Goal: Share content: Share content

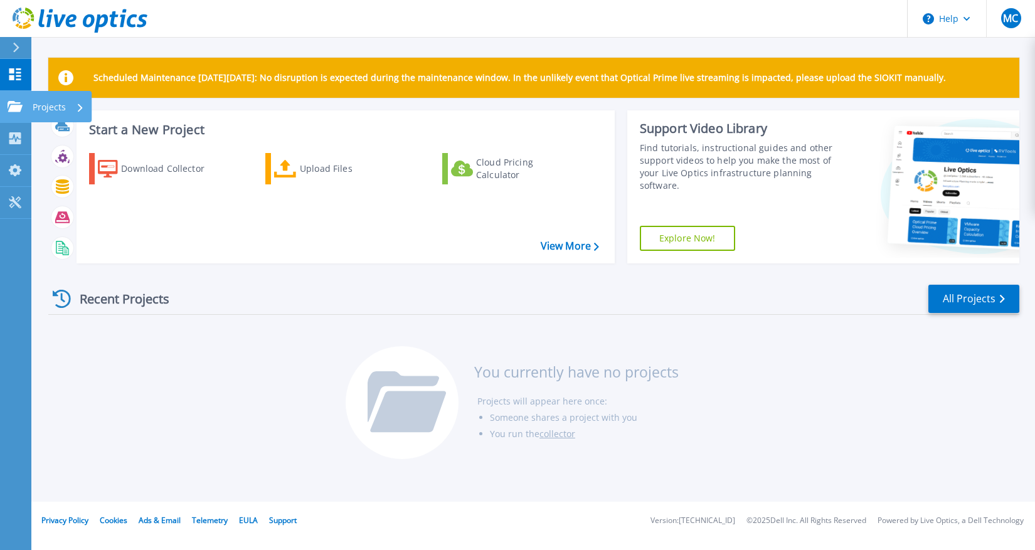
click at [13, 108] on icon at bounding box center [15, 106] width 15 height 11
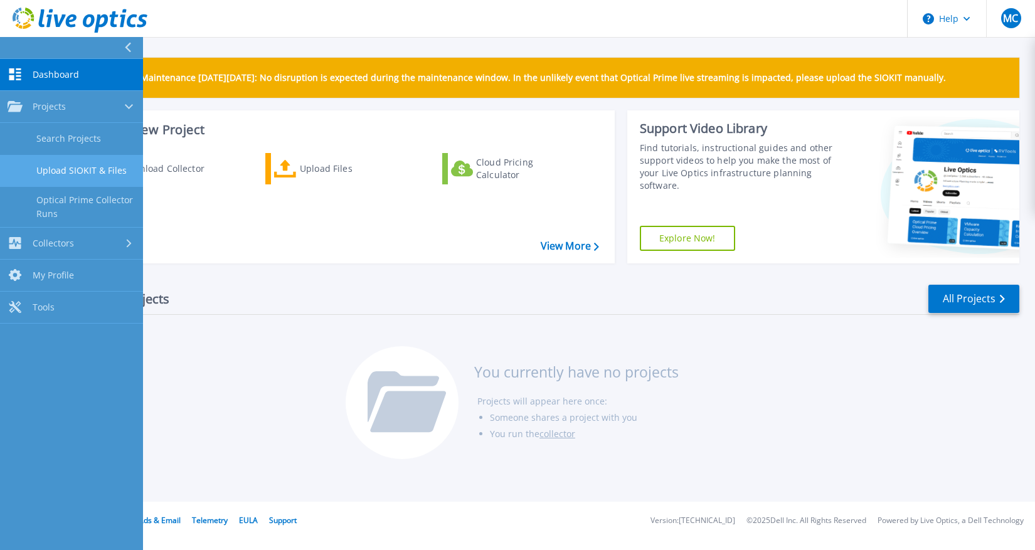
click at [82, 167] on link "Upload SIOKIT & Files" at bounding box center [71, 171] width 143 height 32
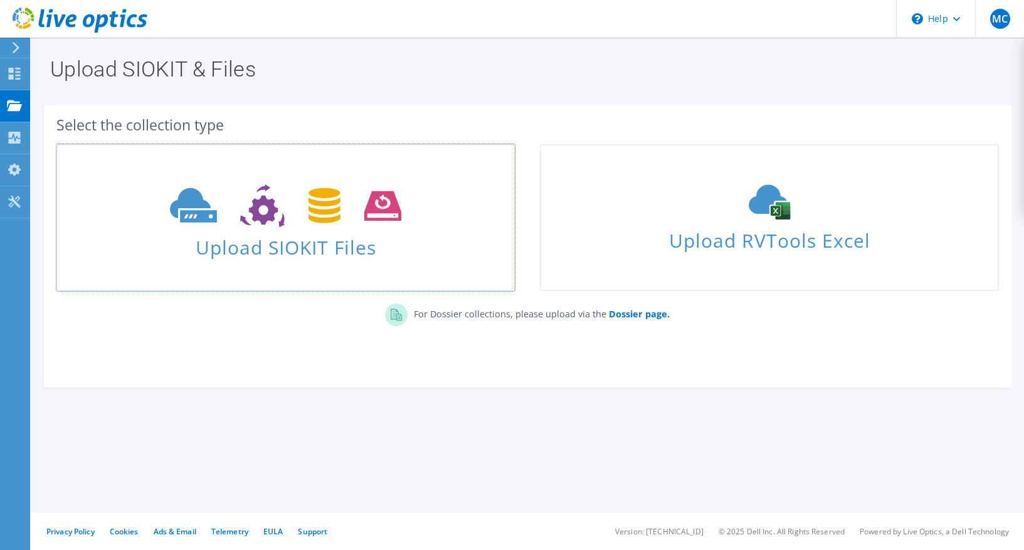
click at [327, 207] on icon at bounding box center [285, 205] width 231 height 43
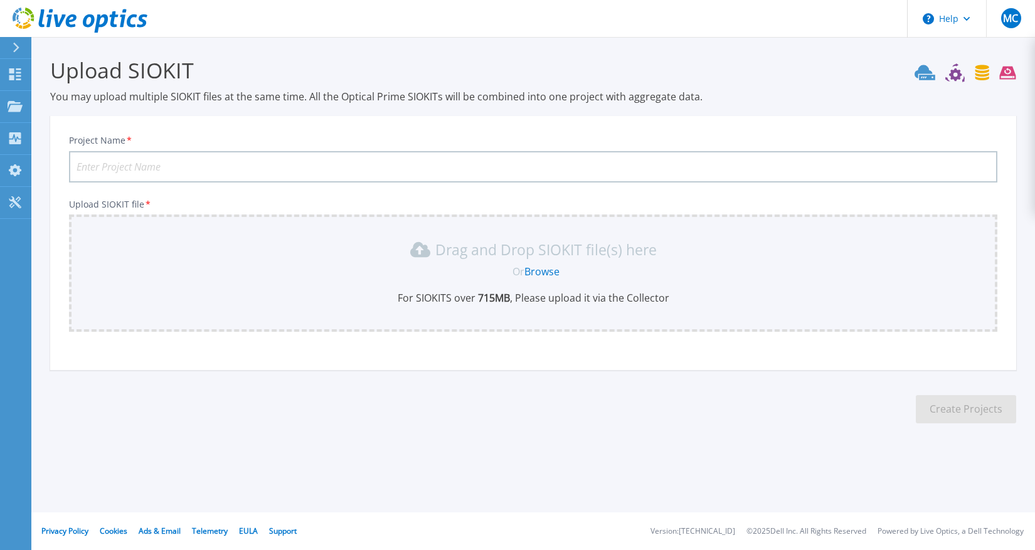
click at [114, 166] on input "Project Name *" at bounding box center [533, 166] width 928 height 31
type input "Reel It"
click at [539, 271] on link "Browse" at bounding box center [541, 272] width 35 height 14
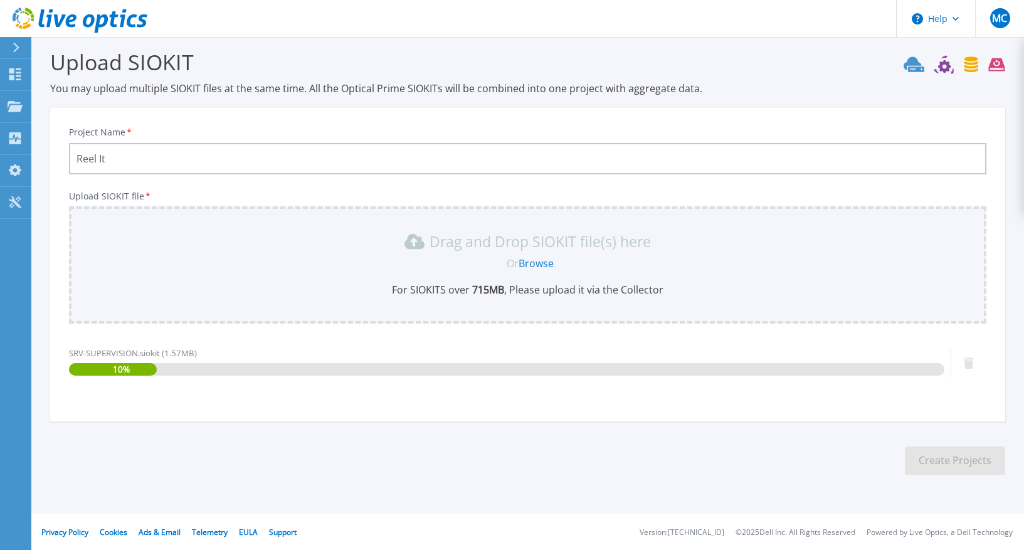
scroll to position [9, 0]
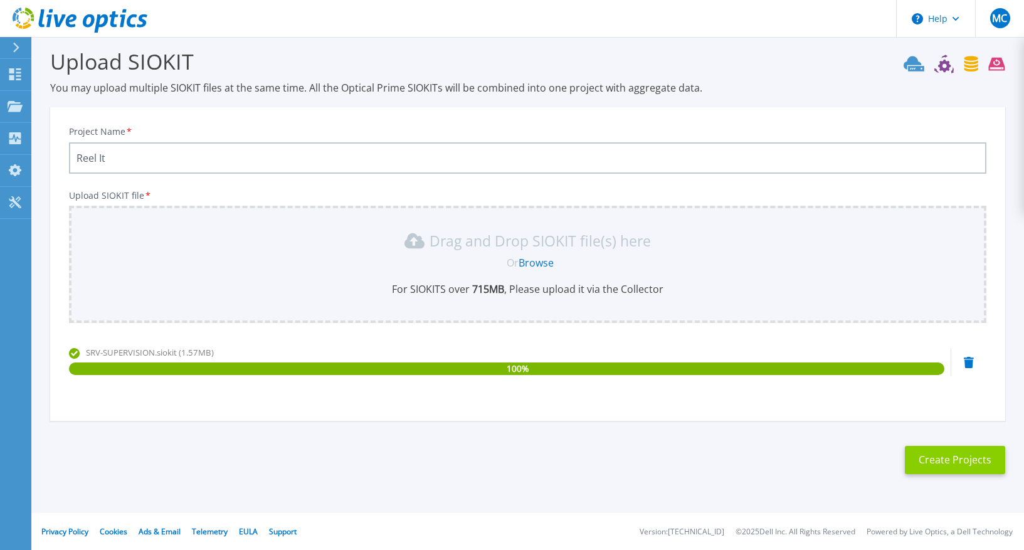
click at [953, 461] on button "Create Projects" at bounding box center [955, 460] width 100 height 28
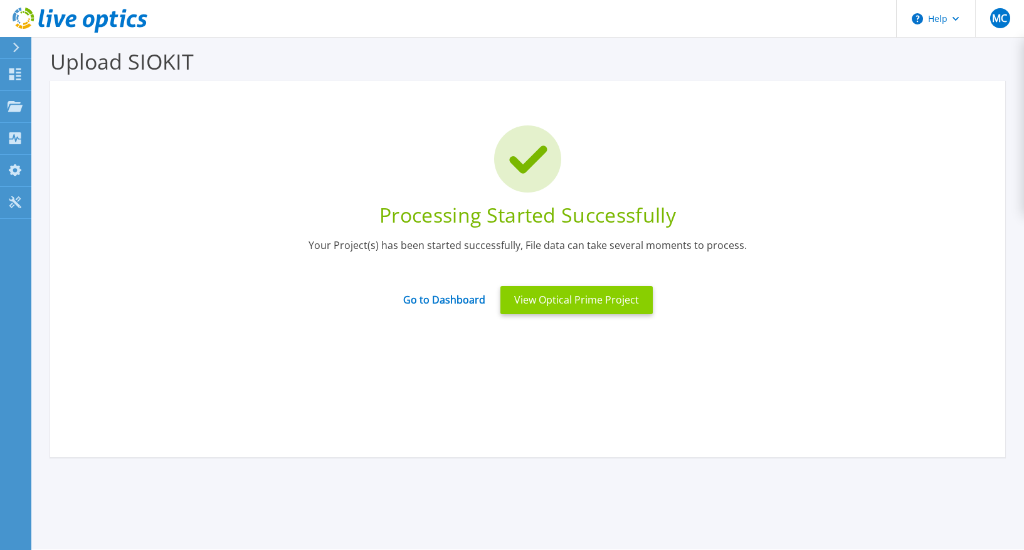
click at [549, 300] on button "View Optical Prime Project" at bounding box center [576, 300] width 152 height 28
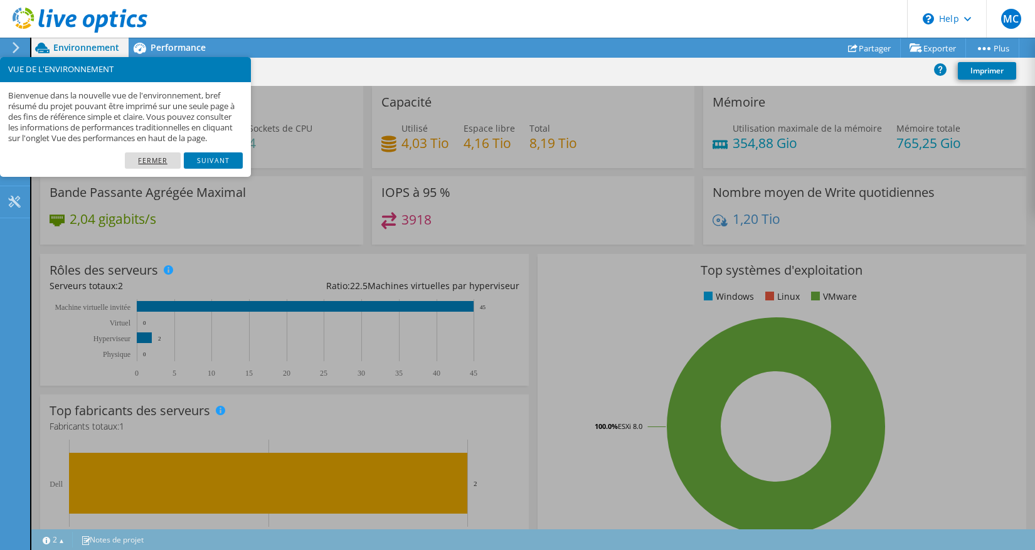
click at [154, 169] on link "Fermer" at bounding box center [153, 160] width 56 height 16
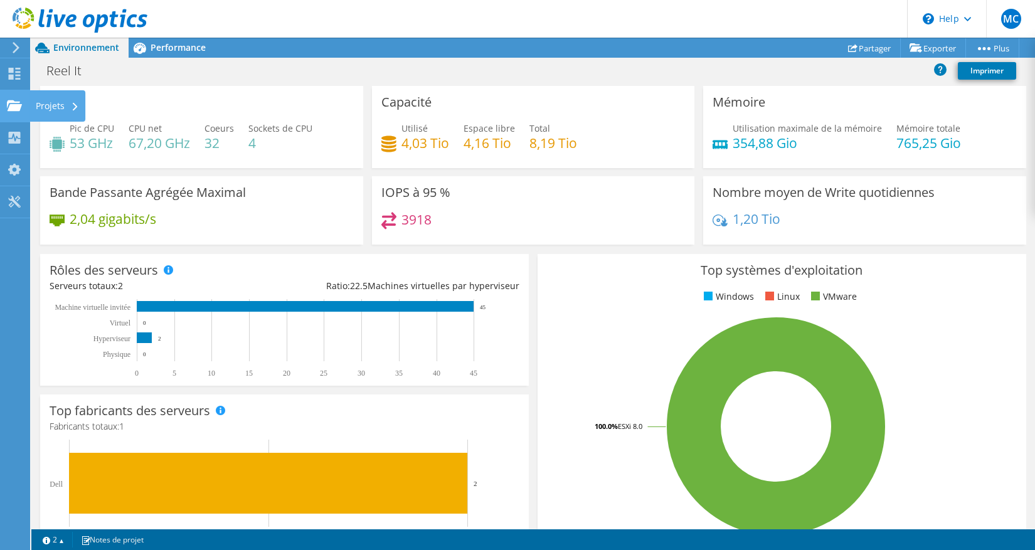
click at [41, 112] on div "Projets" at bounding box center [57, 105] width 56 height 31
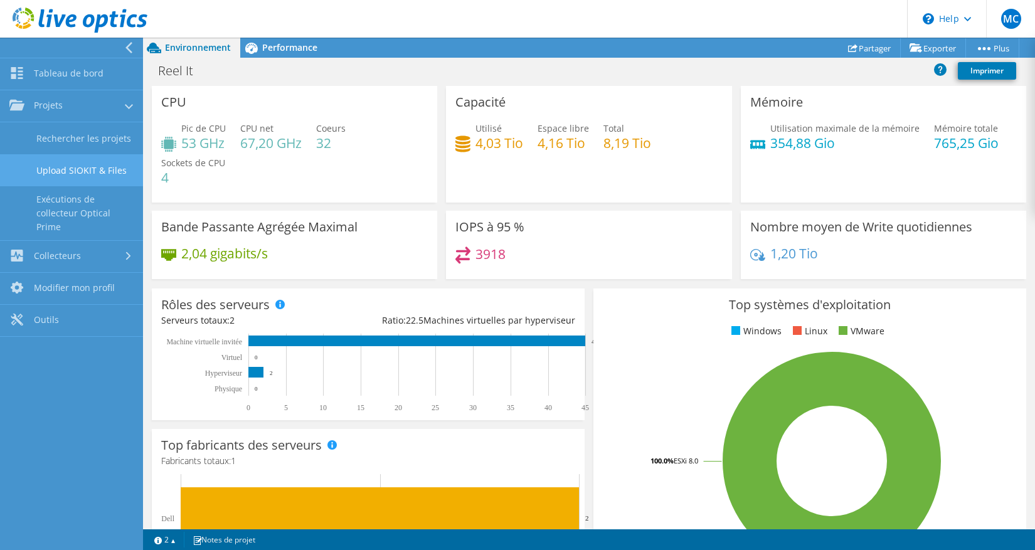
click at [97, 169] on link "Upload SIOKIT & Files" at bounding box center [71, 170] width 143 height 32
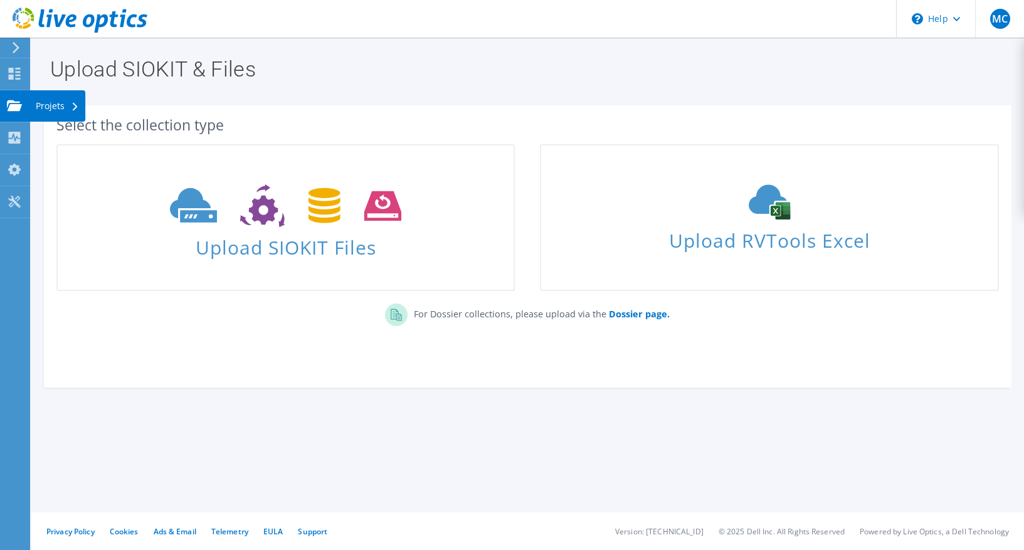
click at [57, 108] on div "Projets" at bounding box center [57, 105] width 56 height 31
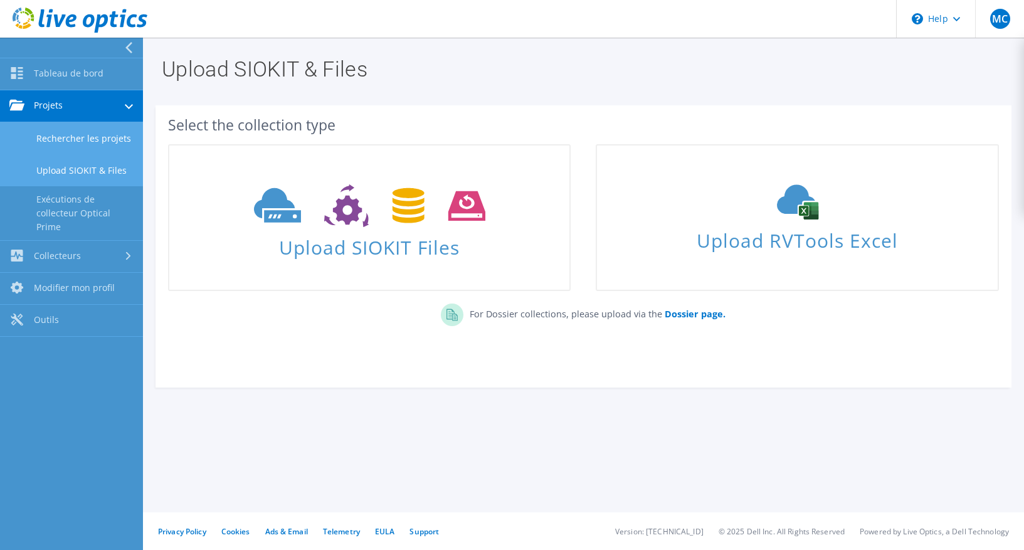
click at [66, 140] on link "Rechercher les projets" at bounding box center [71, 138] width 143 height 32
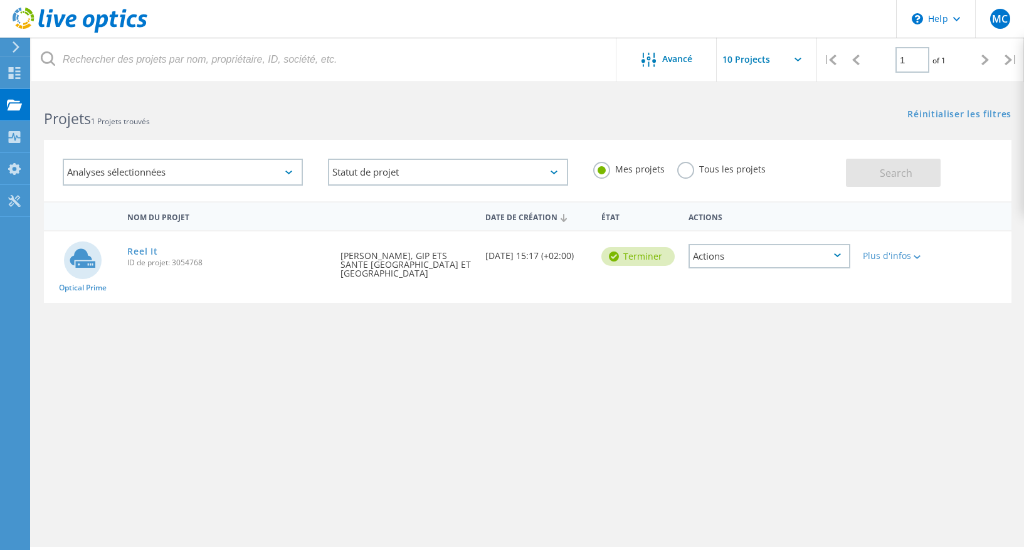
click at [791, 257] on div "Actions" at bounding box center [769, 256] width 162 height 24
click at [720, 265] on div "Partager" at bounding box center [769, 265] width 159 height 19
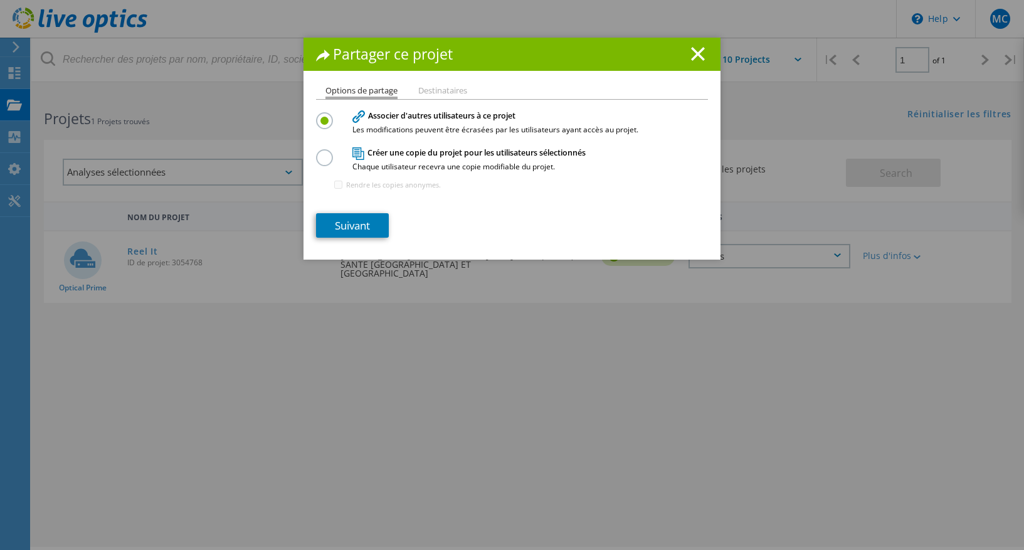
click at [323, 152] on label at bounding box center [327, 150] width 22 height 3
click at [0, 0] on input "radio" at bounding box center [0, 0] width 0 height 0
click at [356, 224] on link "Suivant" at bounding box center [352, 225] width 73 height 24
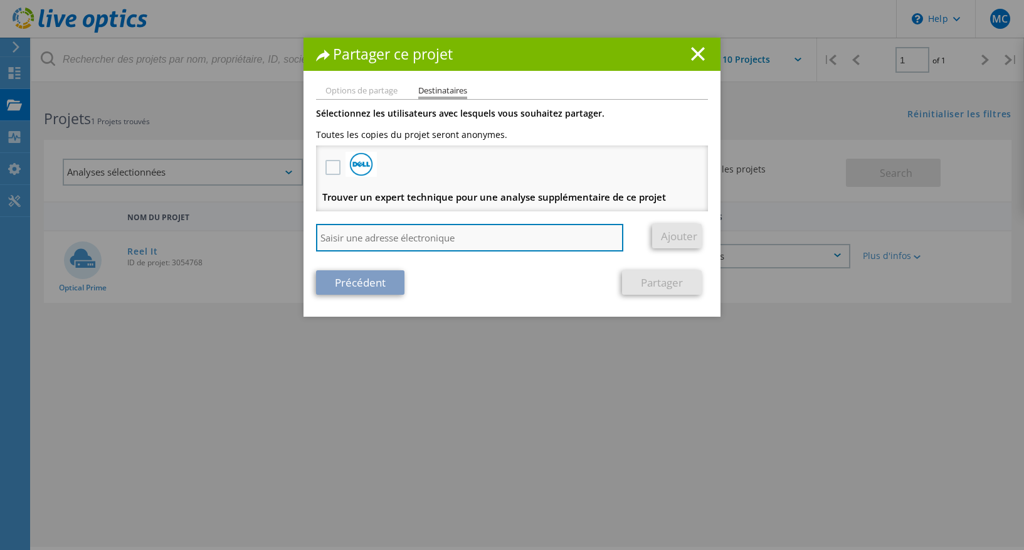
click at [347, 237] on input "search" at bounding box center [469, 238] width 307 height 28
click at [335, 236] on input "search" at bounding box center [469, 238] width 307 height 28
paste input "[PERSON_NAME] <[EMAIL_ADDRESS][DOMAIN_NAME]>"
drag, startPoint x: 406, startPoint y: 240, endPoint x: 259, endPoint y: 237, distance: 146.8
click at [316, 237] on input "Erwann COIGNARD <erwann.coignard@reelit.fr>" at bounding box center [469, 238] width 307 height 28
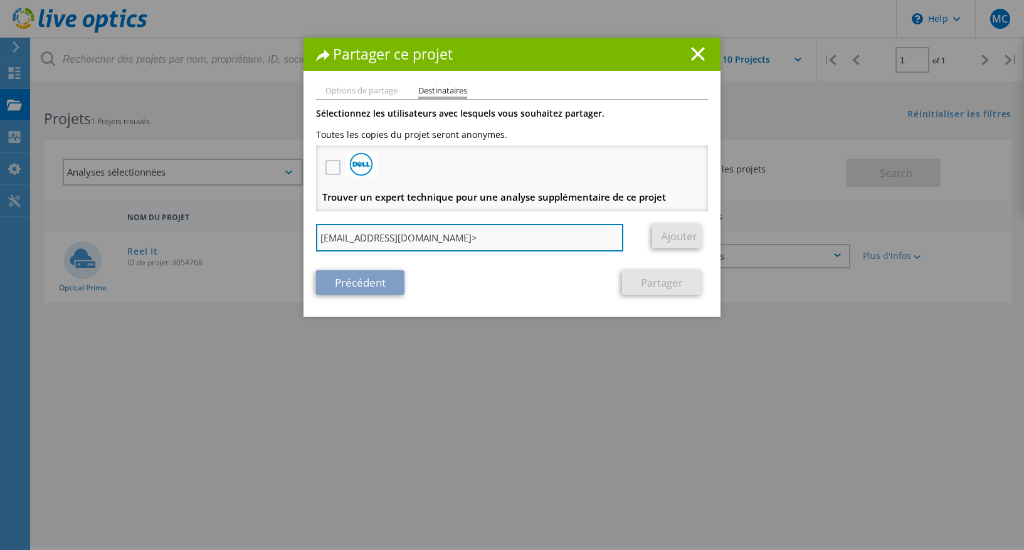
drag, startPoint x: 432, startPoint y: 240, endPoint x: 461, endPoint y: 240, distance: 28.8
click at [433, 240] on input "erwann.coignard@reelit.fr>" at bounding box center [469, 238] width 307 height 28
type input "erwann.coignard@reelit.fr"
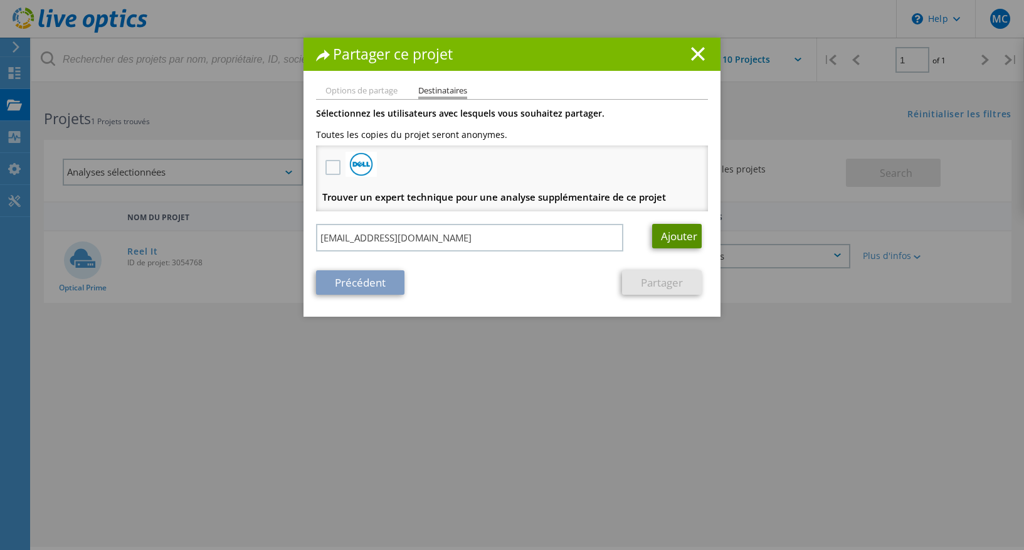
click at [661, 237] on link "Ajouter" at bounding box center [677, 236] width 50 height 24
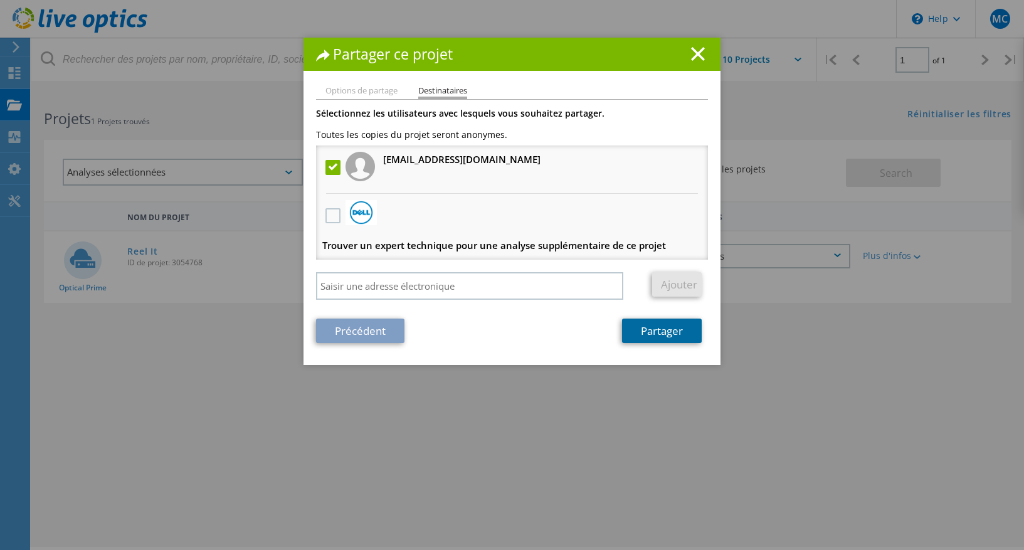
click at [664, 333] on link "Partager" at bounding box center [662, 331] width 80 height 24
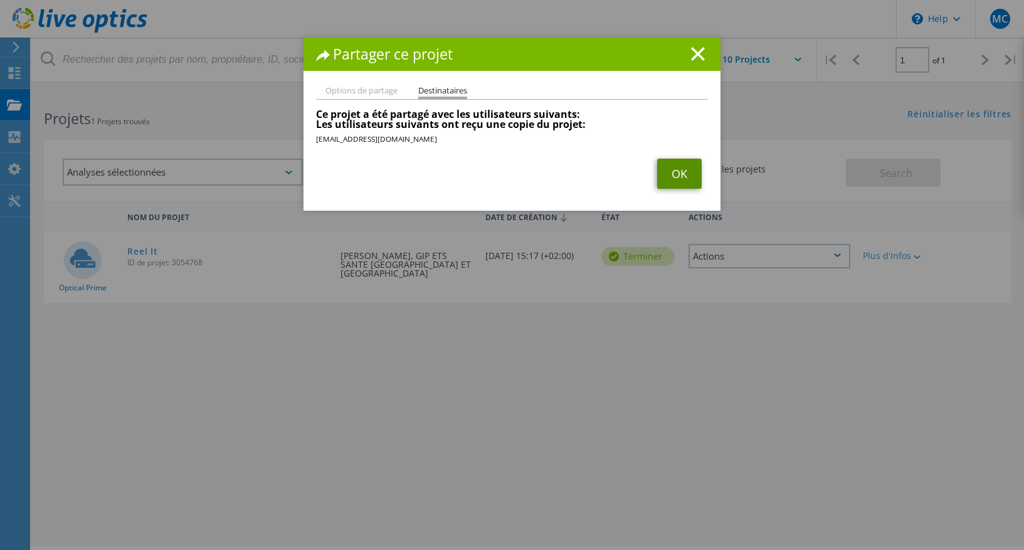
click at [678, 171] on link "OK" at bounding box center [679, 174] width 45 height 30
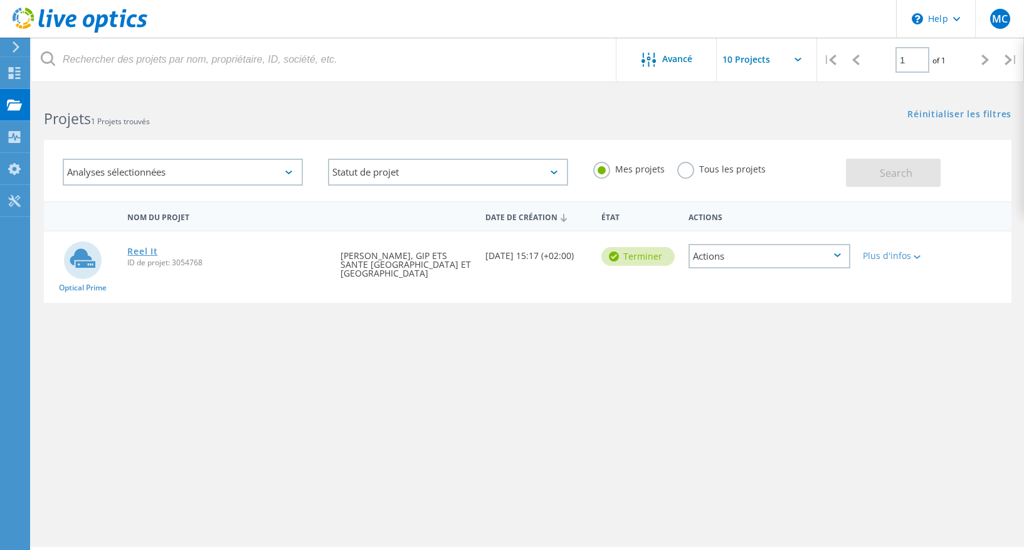
click at [144, 250] on link "Reel It" at bounding box center [142, 251] width 30 height 9
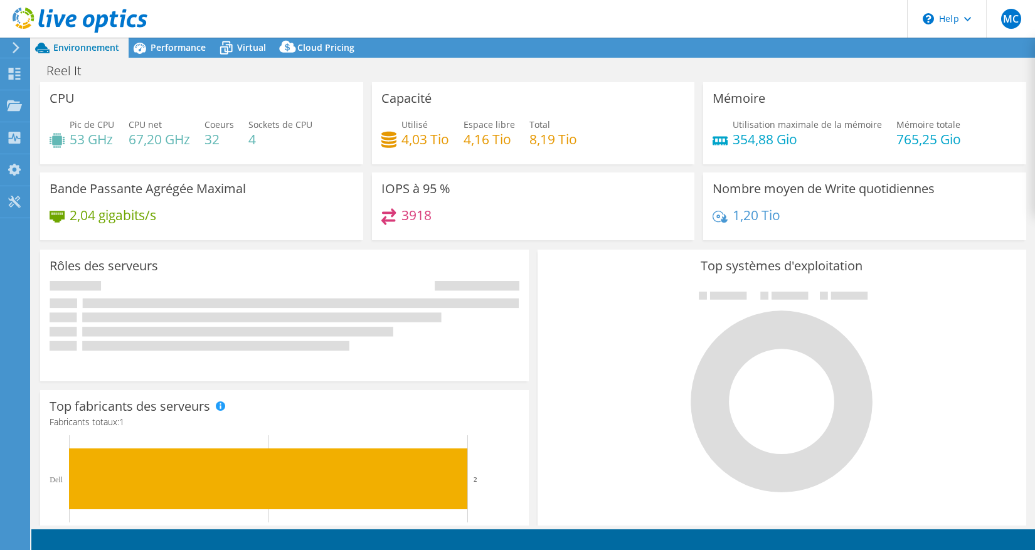
select select "USD"
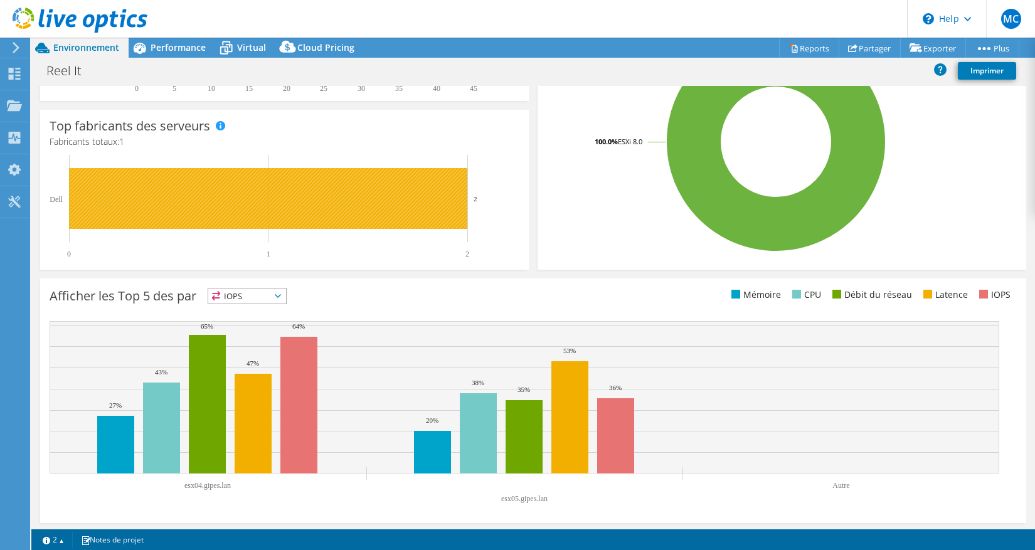
scroll to position [287, 0]
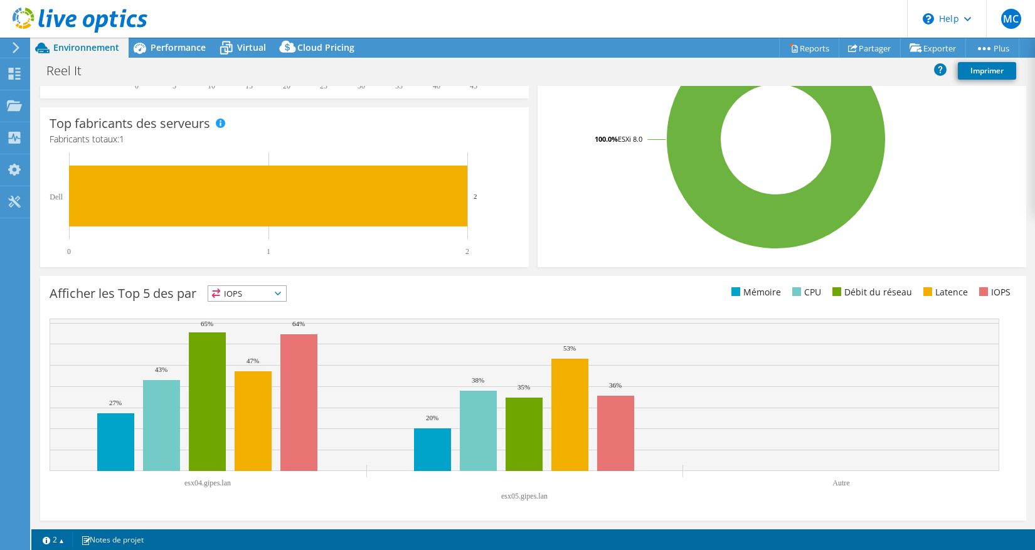
click at [266, 294] on span "IOPS" at bounding box center [247, 293] width 78 height 15
click at [240, 325] on li "Mémoire" at bounding box center [247, 328] width 78 height 18
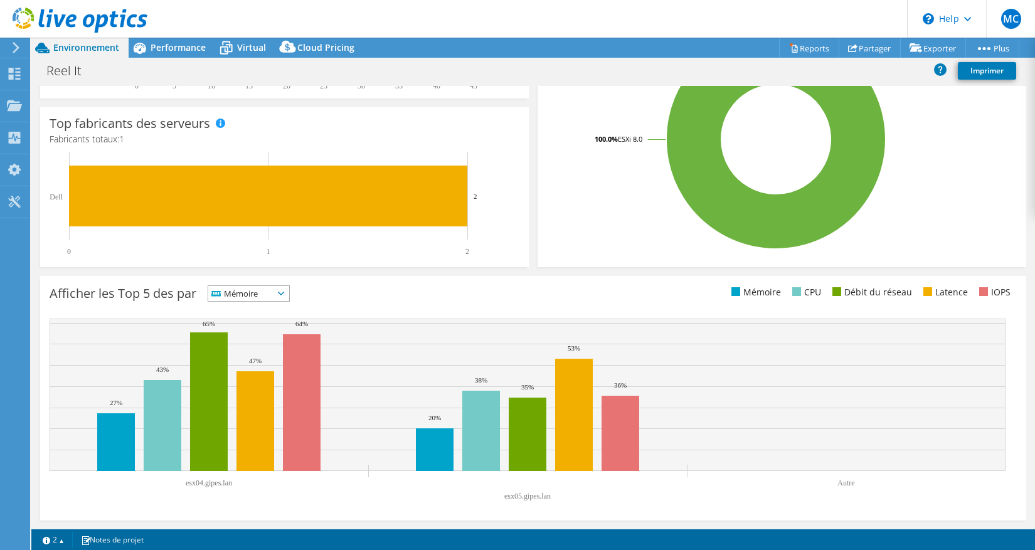
click at [243, 296] on span "Mémoire" at bounding box center [240, 293] width 65 height 15
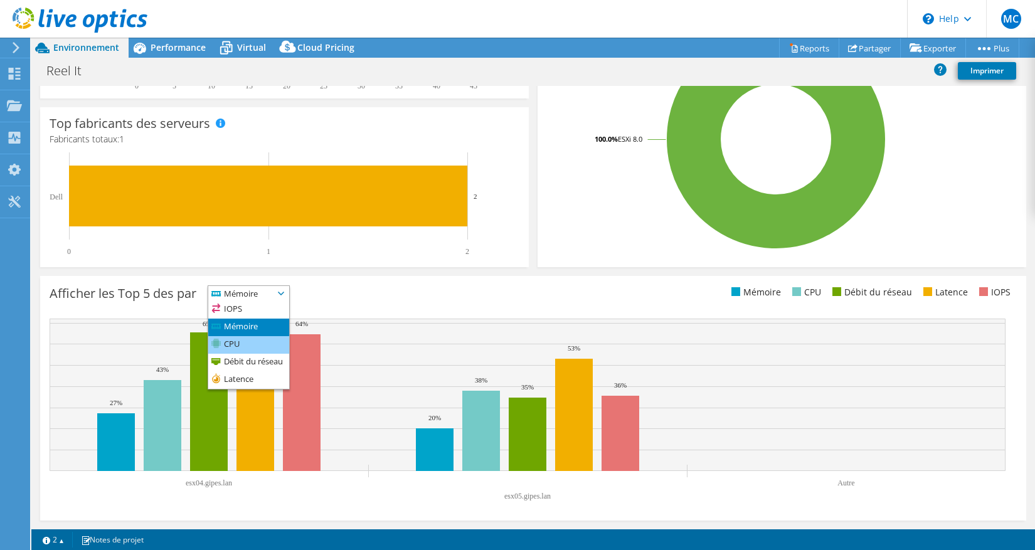
click at [242, 342] on li "CPU" at bounding box center [248, 345] width 81 height 18
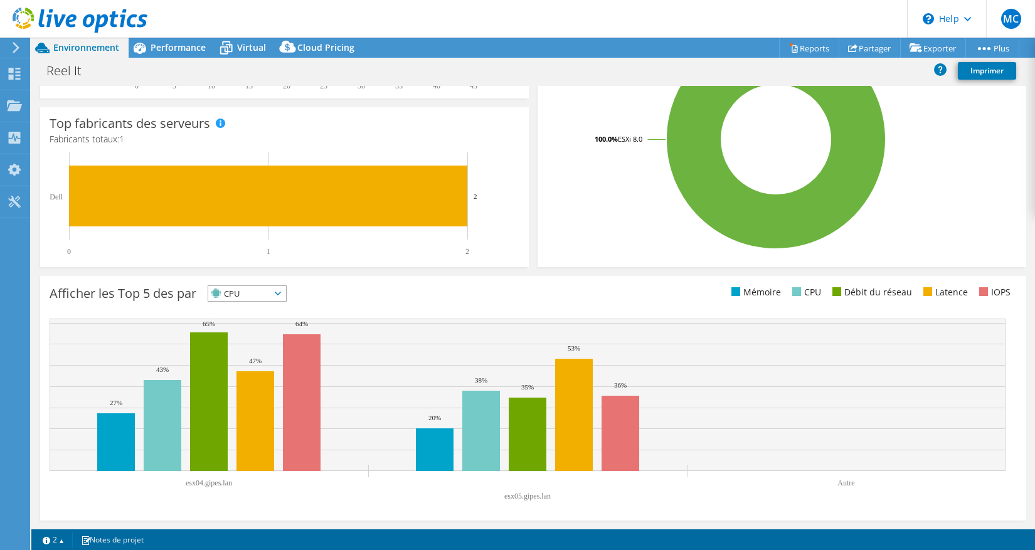
click at [242, 293] on span "CPU" at bounding box center [239, 293] width 62 height 15
click at [243, 362] on li "Débit du réseau" at bounding box center [247, 363] width 78 height 18
click at [243, 295] on span "Débit du réseau" at bounding box center [253, 293] width 90 height 15
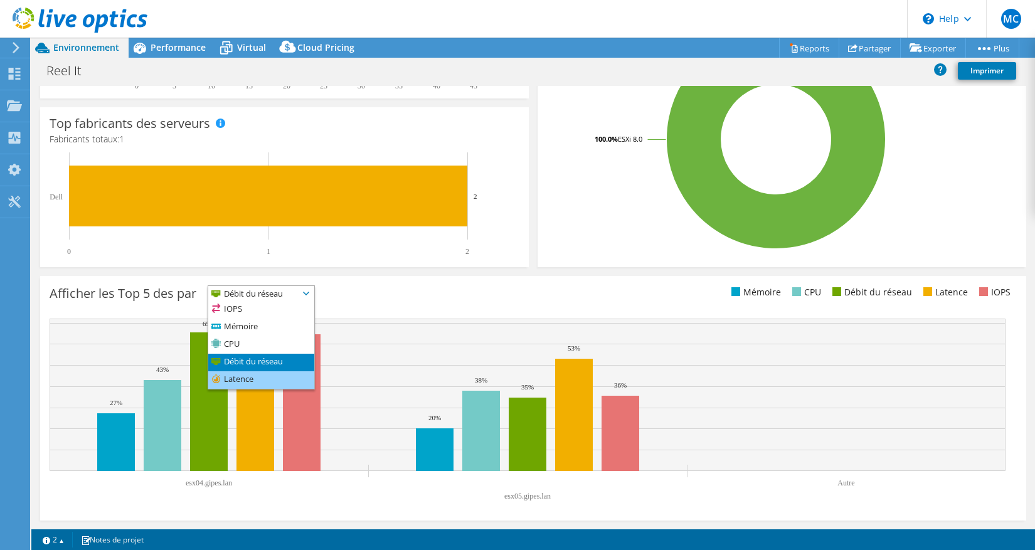
click at [242, 379] on li "Latence" at bounding box center [261, 380] width 106 height 18
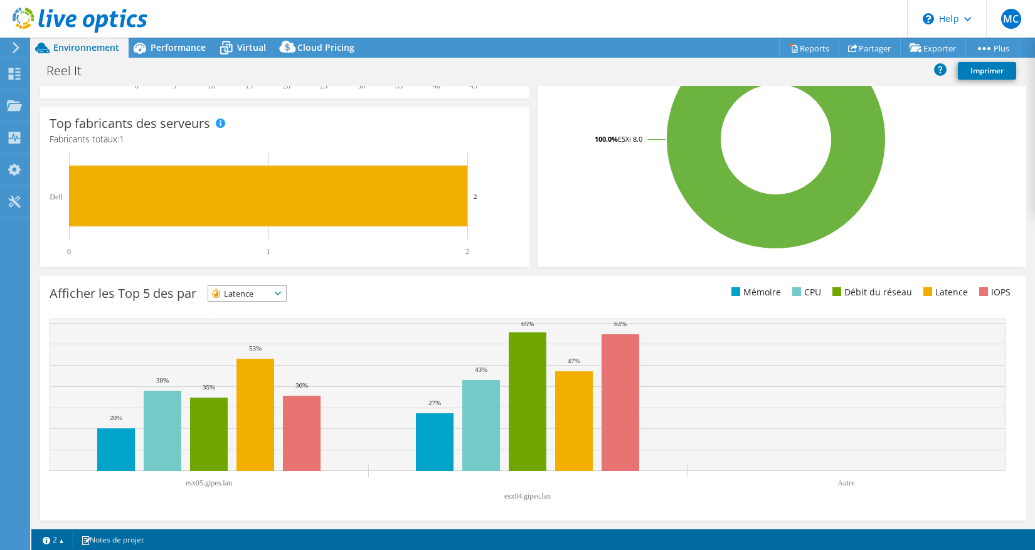
click at [241, 294] on span "Latence" at bounding box center [239, 293] width 62 height 15
click at [241, 361] on li "Débit du réseau" at bounding box center [247, 363] width 78 height 18
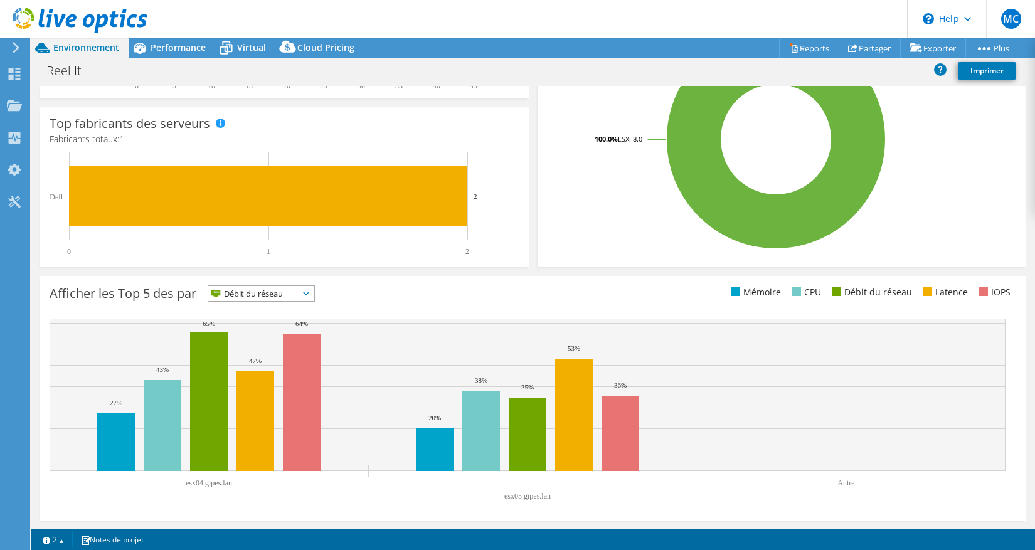
click at [263, 294] on span "Débit du réseau" at bounding box center [253, 293] width 90 height 15
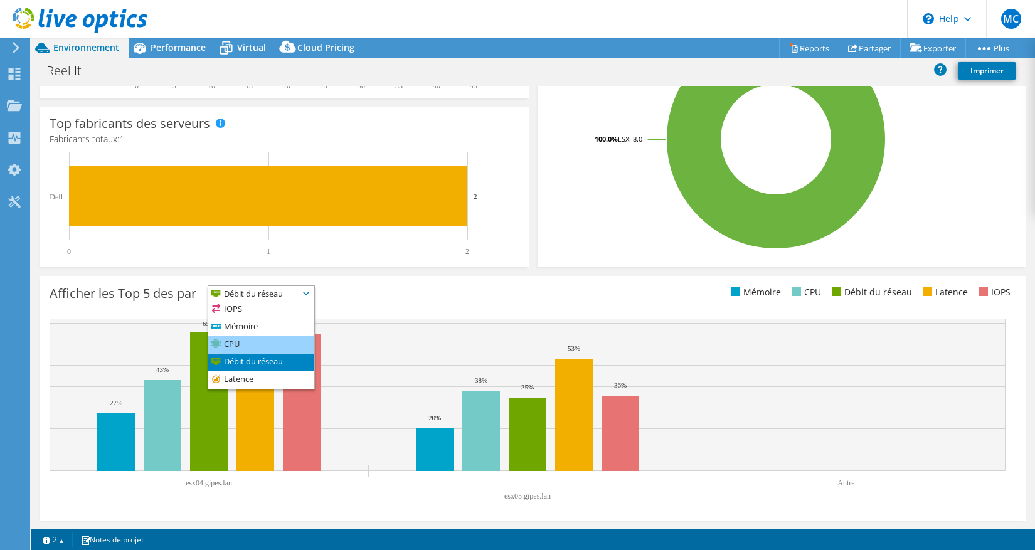
click at [261, 345] on li "CPU" at bounding box center [261, 345] width 106 height 18
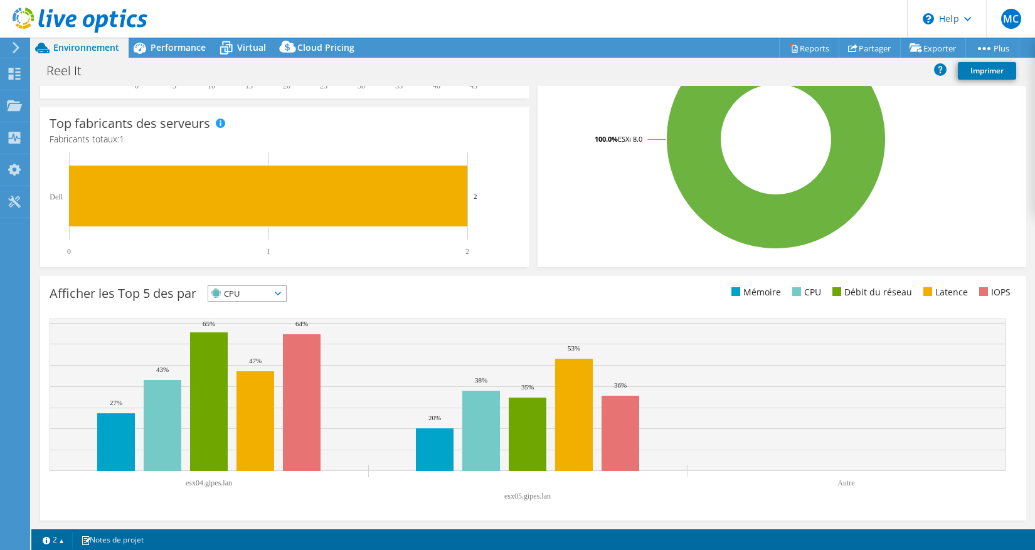
click at [255, 293] on span "CPU" at bounding box center [239, 293] width 62 height 15
click at [246, 325] on li "Mémoire" at bounding box center [247, 328] width 78 height 18
click at [230, 154] on rect at bounding box center [279, 203] width 458 height 103
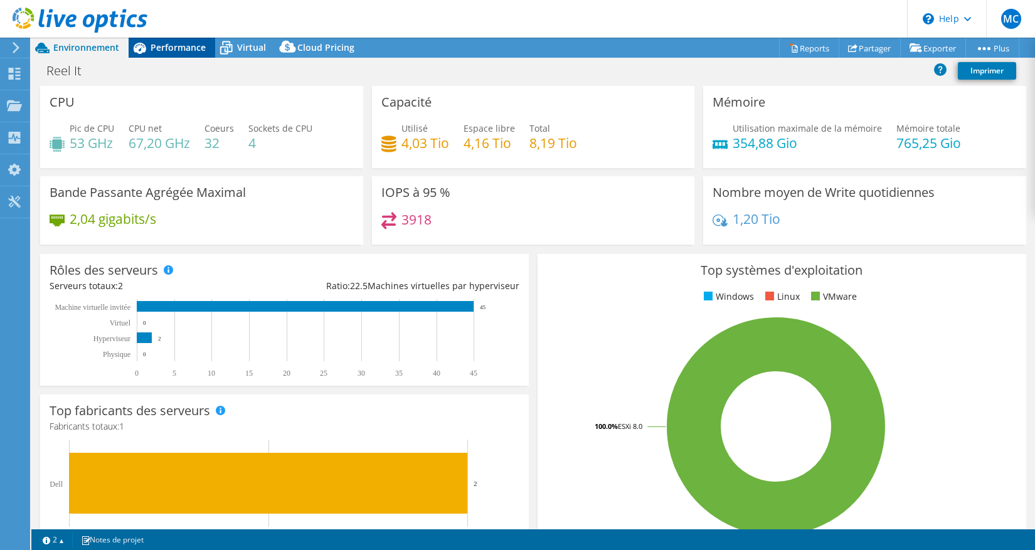
click at [171, 48] on span "Performance" at bounding box center [177, 47] width 55 height 12
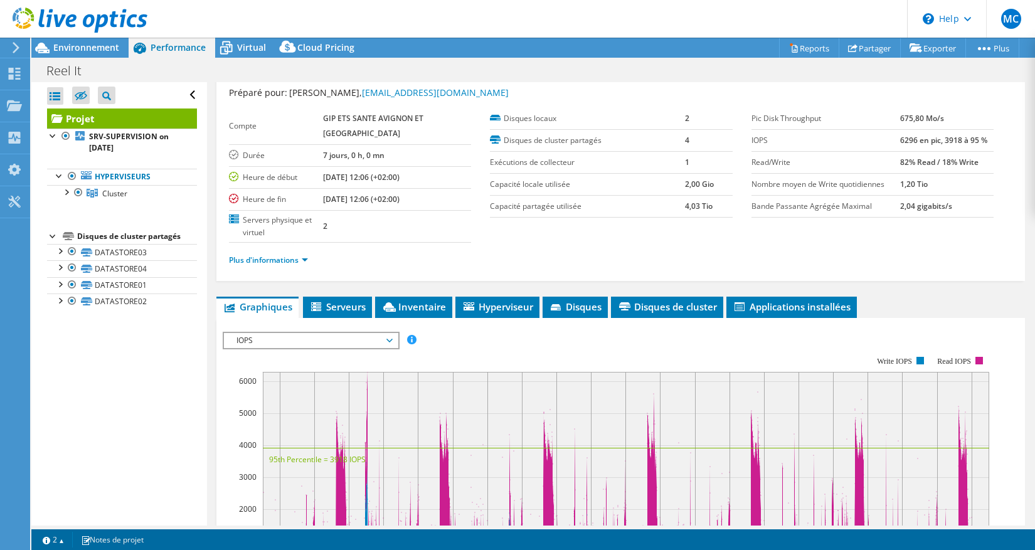
scroll to position [226, 0]
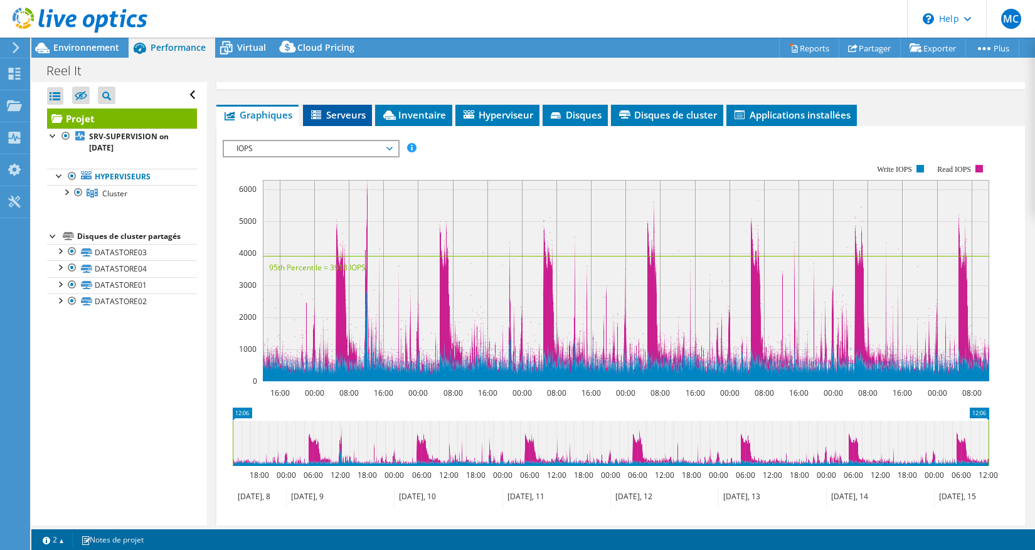
click at [340, 112] on span "Serveurs" at bounding box center [337, 114] width 56 height 13
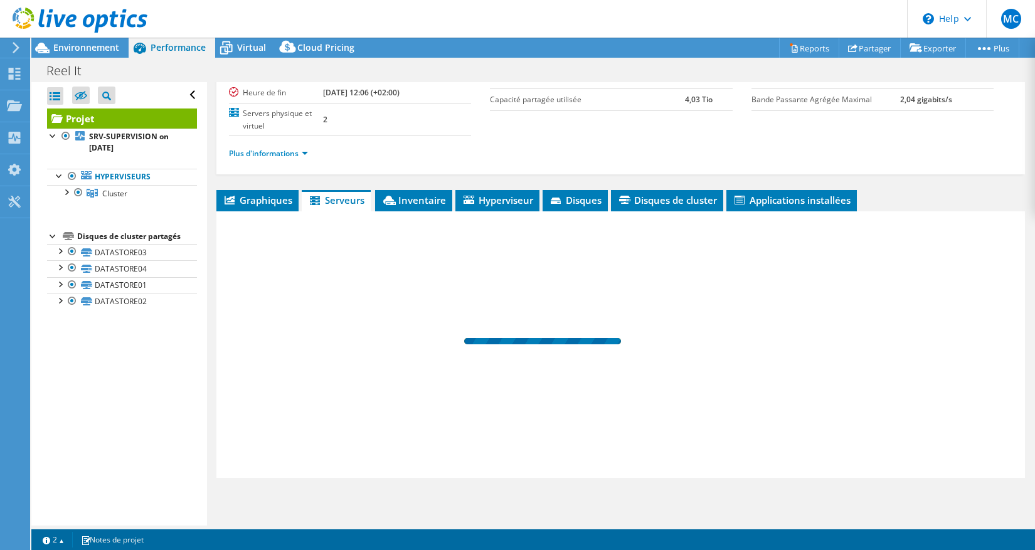
scroll to position [140, 0]
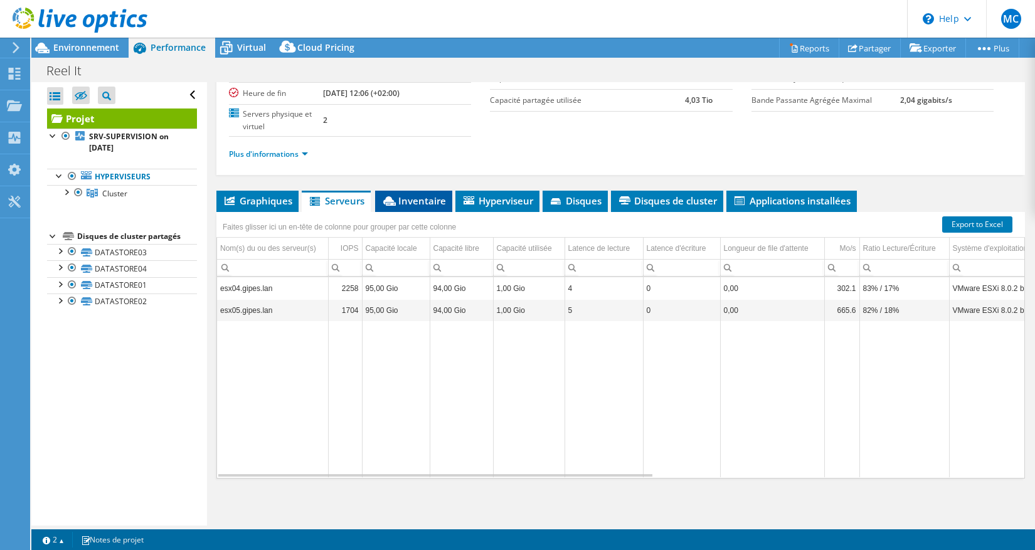
click at [412, 200] on span "Inventaire" at bounding box center [413, 200] width 65 height 13
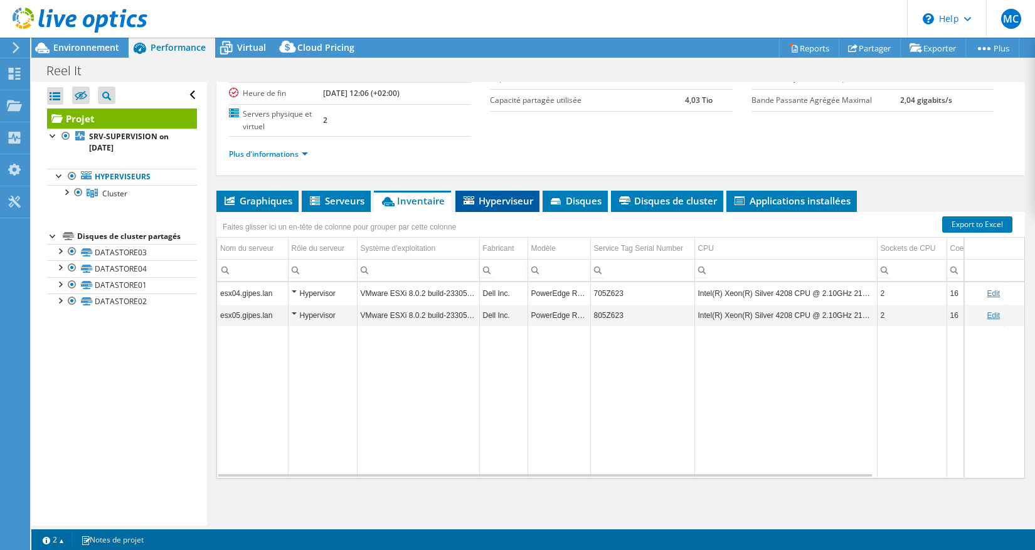
click at [502, 196] on span "Hyperviseur" at bounding box center [496, 200] width 71 height 13
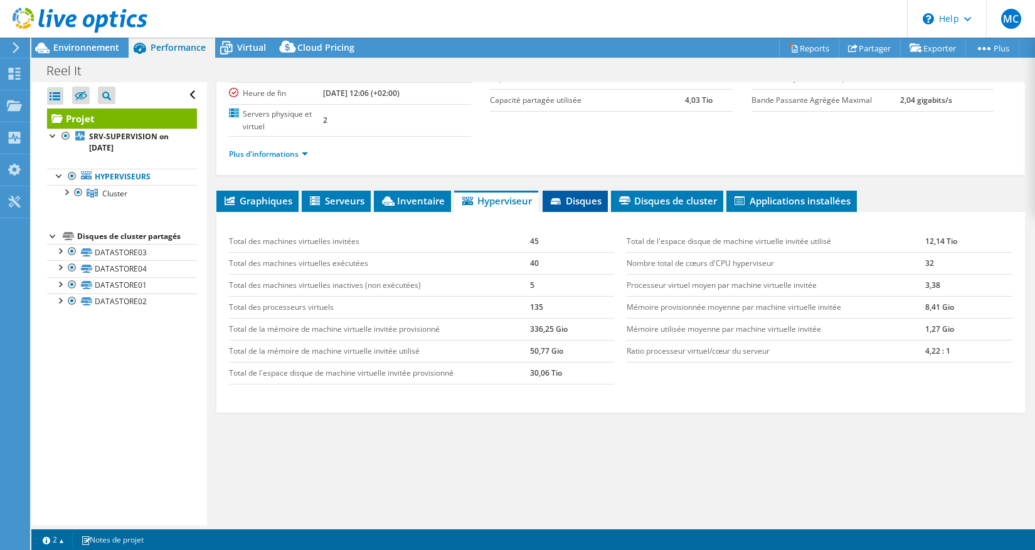
click at [591, 203] on span "Disques" at bounding box center [575, 200] width 53 height 13
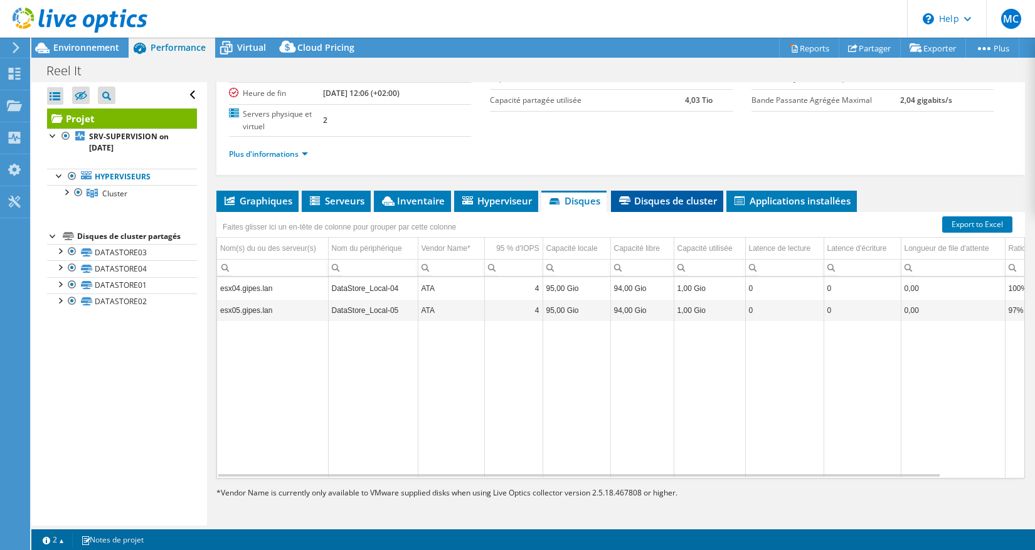
click at [677, 203] on span "Disques de cluster" at bounding box center [667, 200] width 100 height 13
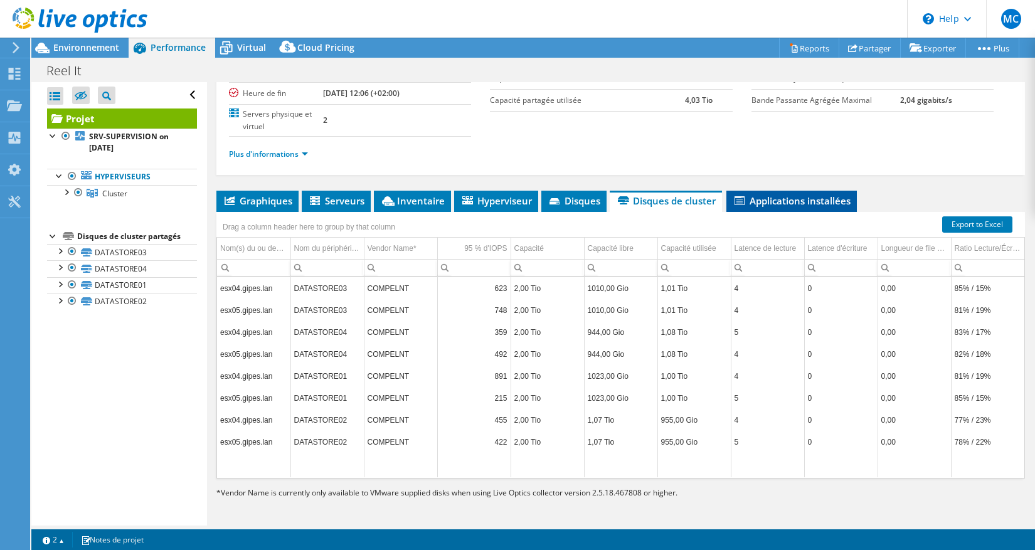
click at [788, 200] on span "Applications installées" at bounding box center [791, 200] width 118 height 13
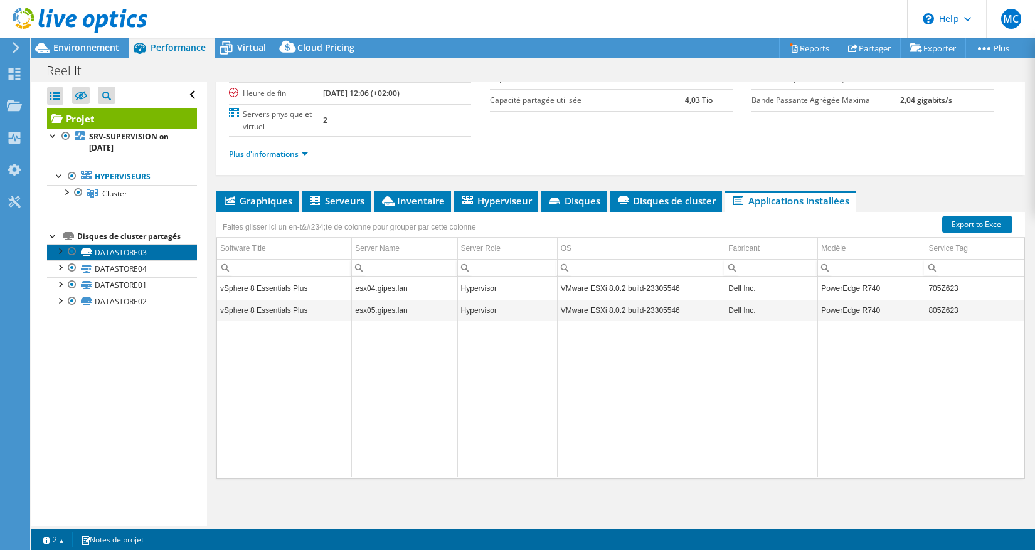
click at [129, 251] on link "DATASTORE03" at bounding box center [122, 252] width 150 height 16
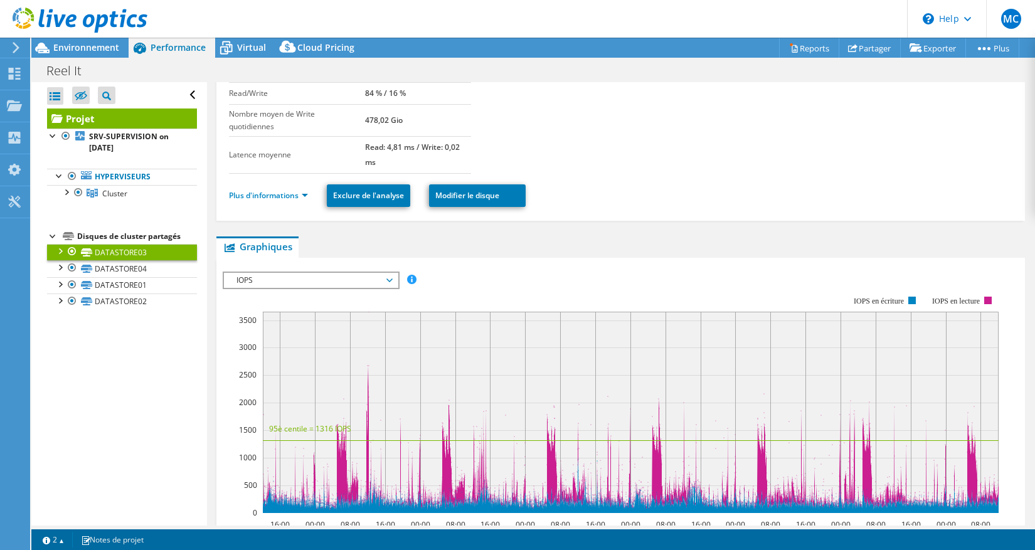
click at [61, 254] on div at bounding box center [59, 250] width 13 height 13
